Goal: Book appointment/travel/reservation

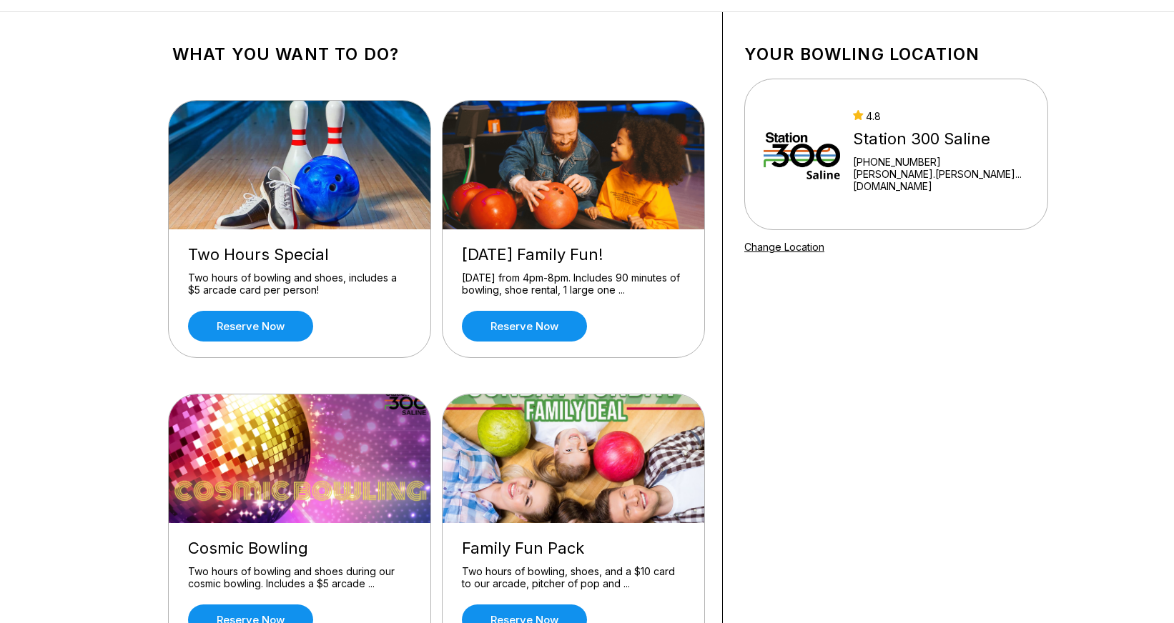
scroll to position [146, 0]
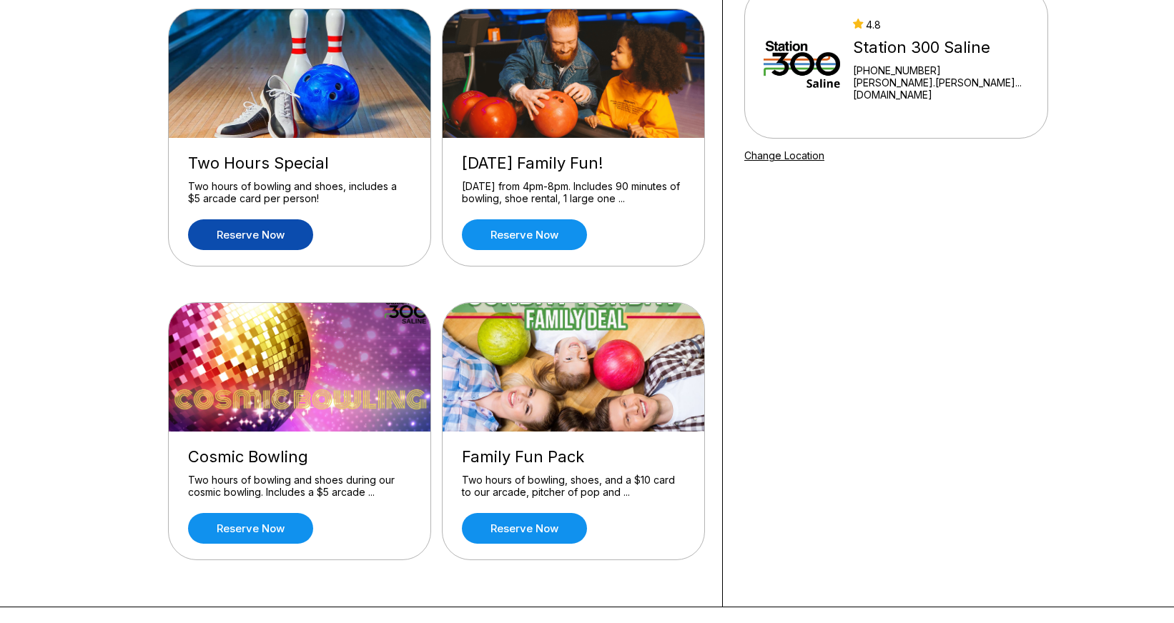
click at [269, 232] on link "Reserve now" at bounding box center [250, 234] width 125 height 31
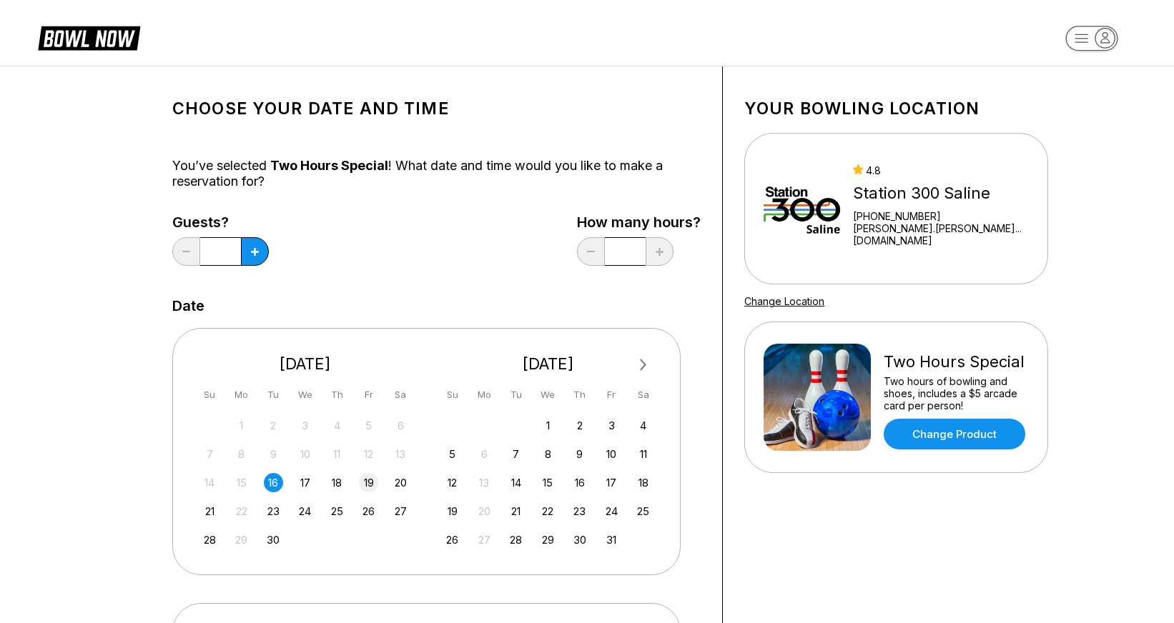
click at [372, 481] on div "19" at bounding box center [368, 482] width 19 height 19
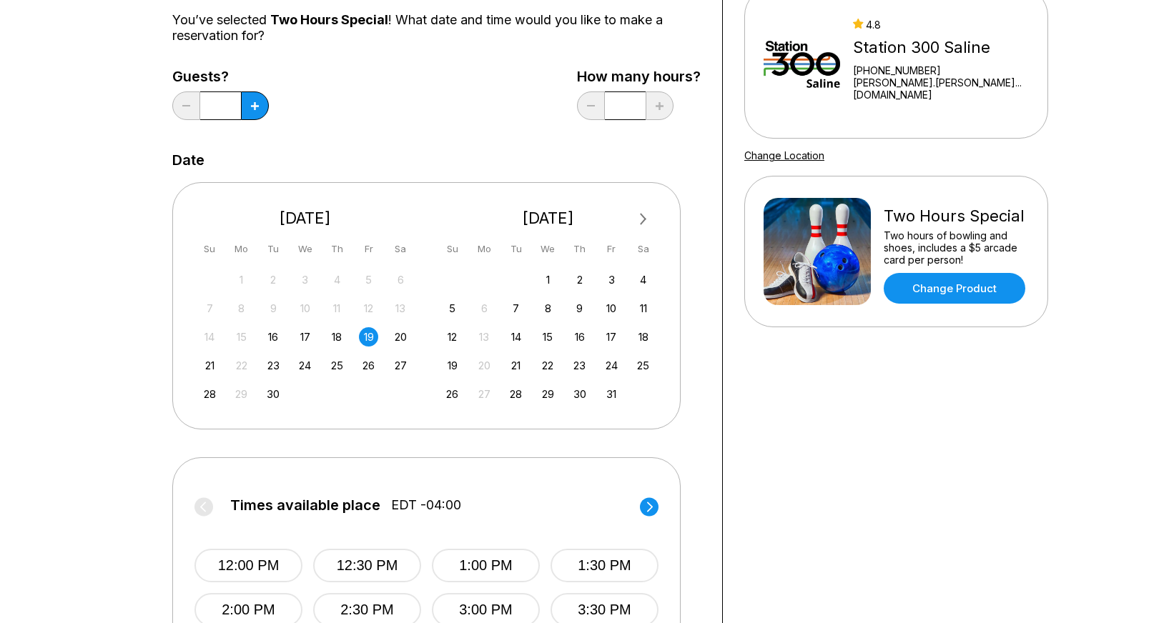
scroll to position [292, 0]
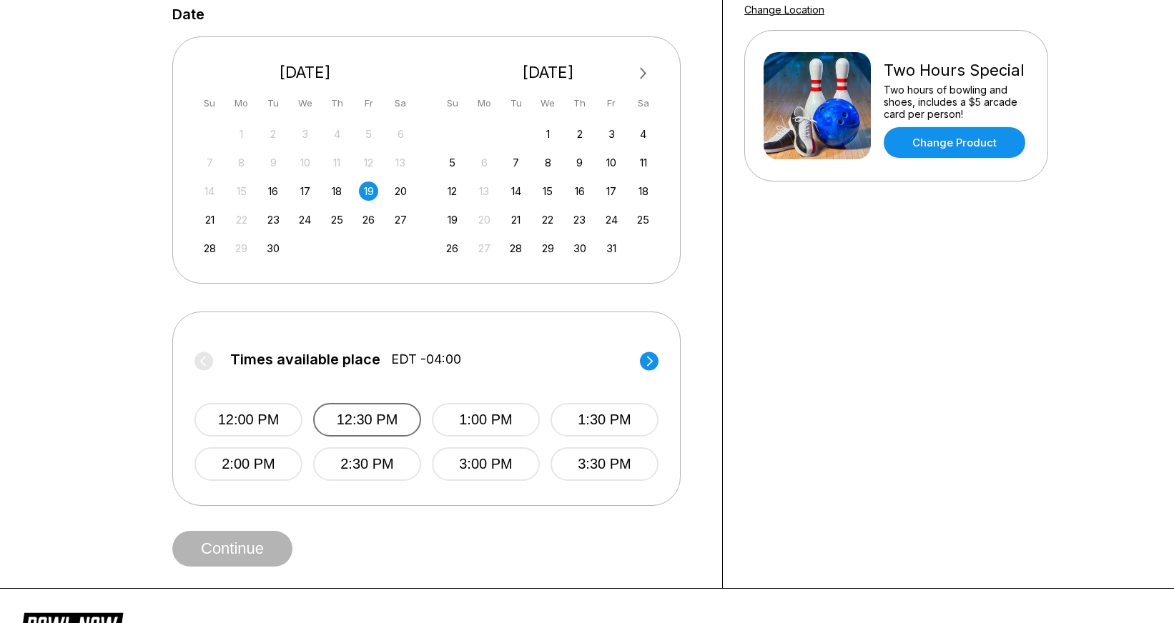
click at [345, 412] on button "12:30 PM" at bounding box center [367, 420] width 108 height 34
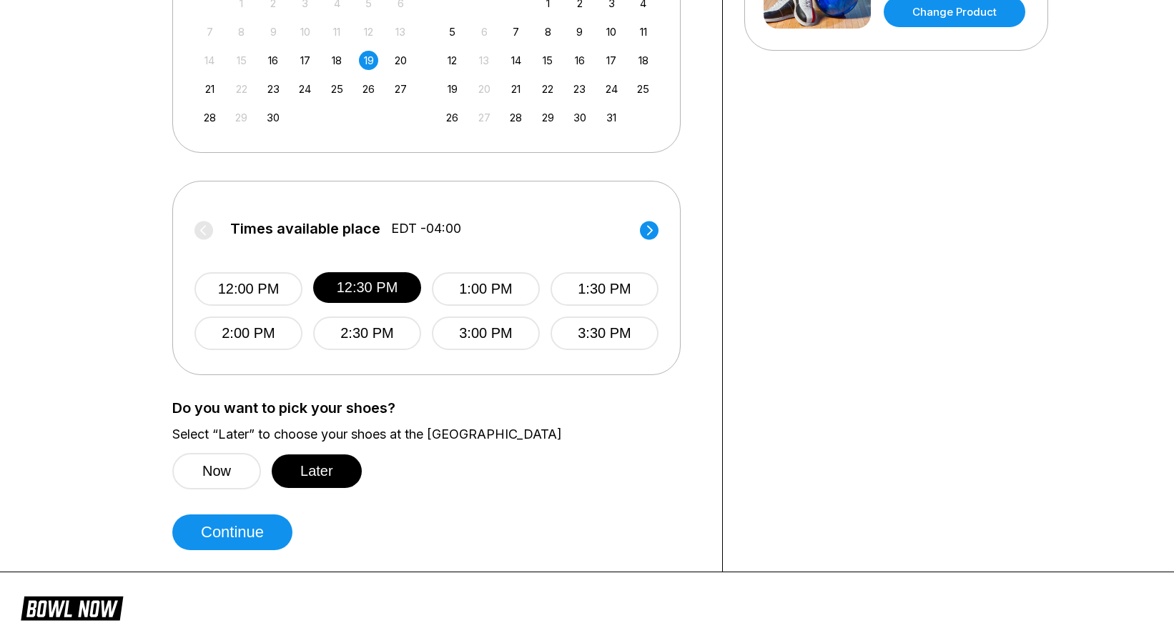
scroll to position [437, 0]
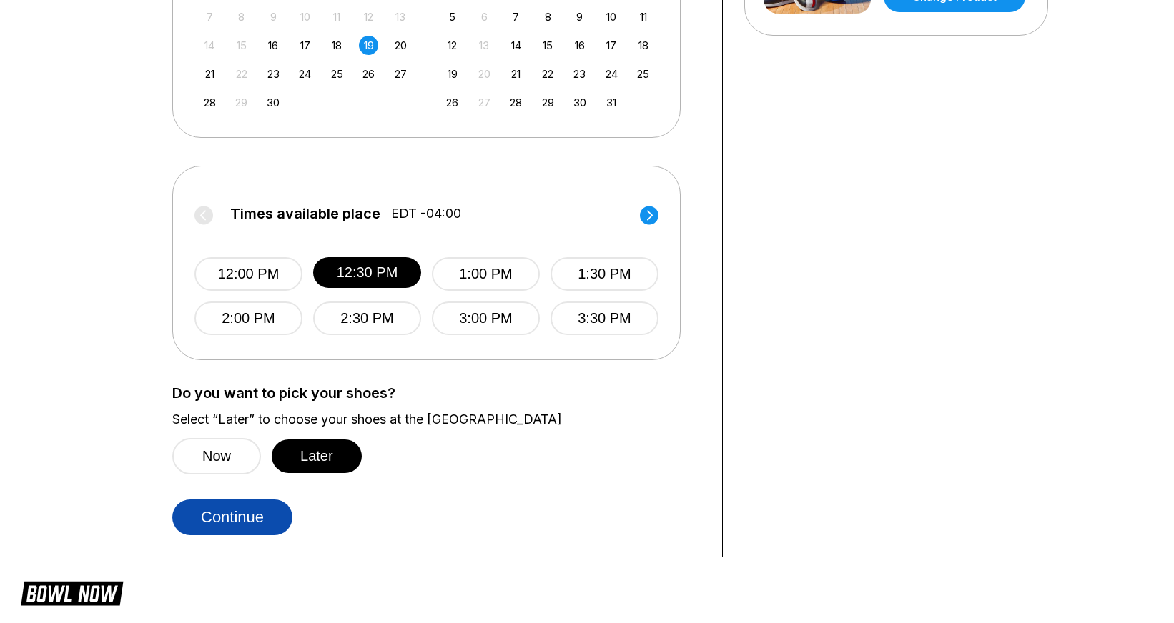
click at [252, 511] on button "Continue" at bounding box center [232, 518] width 120 height 36
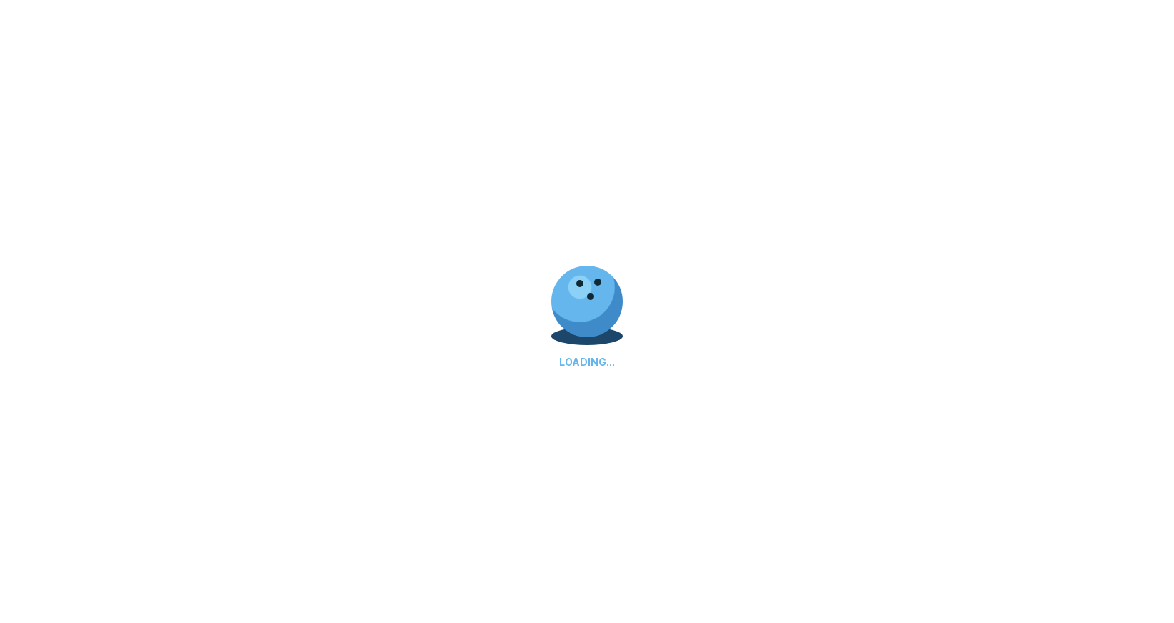
select select "**"
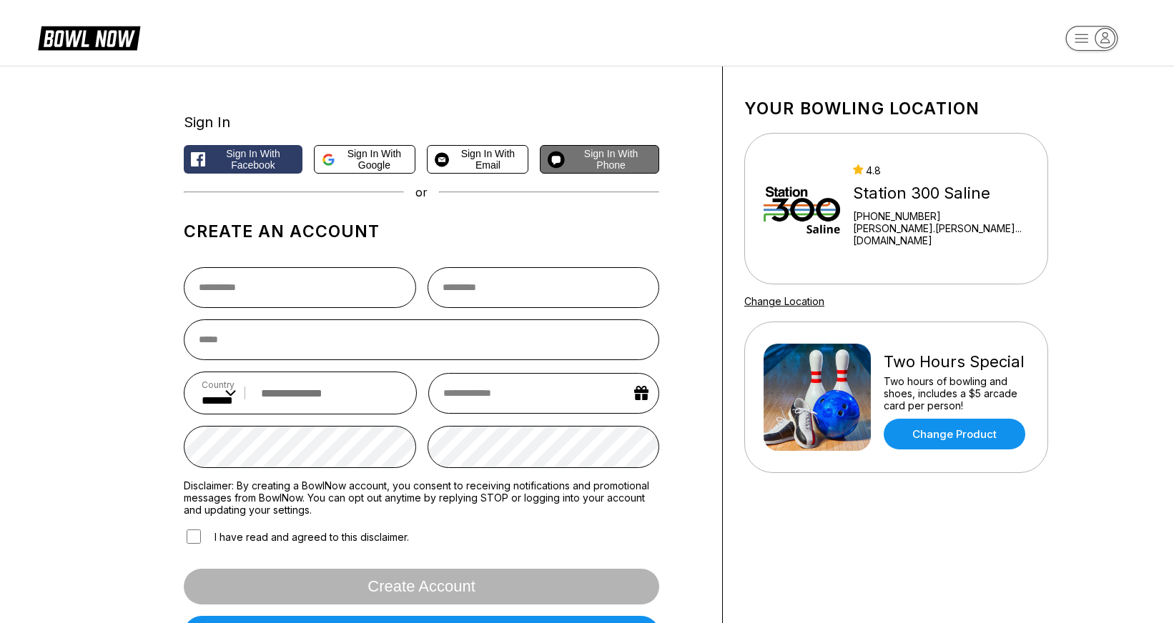
click at [618, 158] on span "Sign in with Phone" at bounding box center [610, 159] width 81 height 23
select select "**"
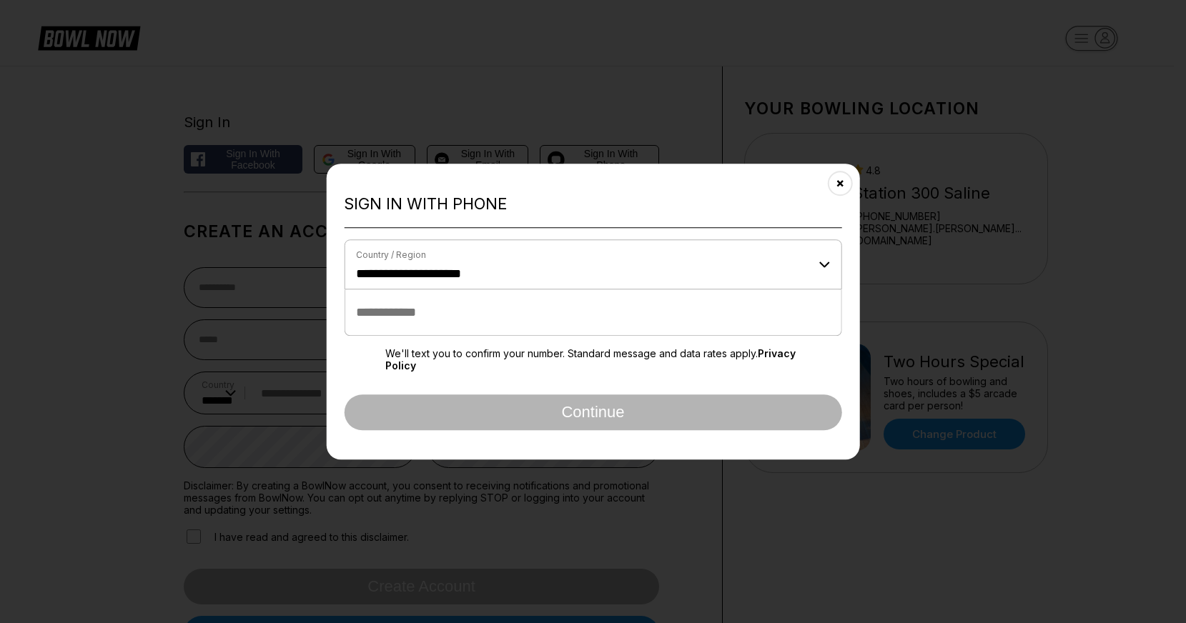
click at [539, 311] on input "tel" at bounding box center [593, 312] width 498 height 46
click at [834, 183] on button "Close" at bounding box center [840, 183] width 35 height 35
